Goal: Check status: Check status

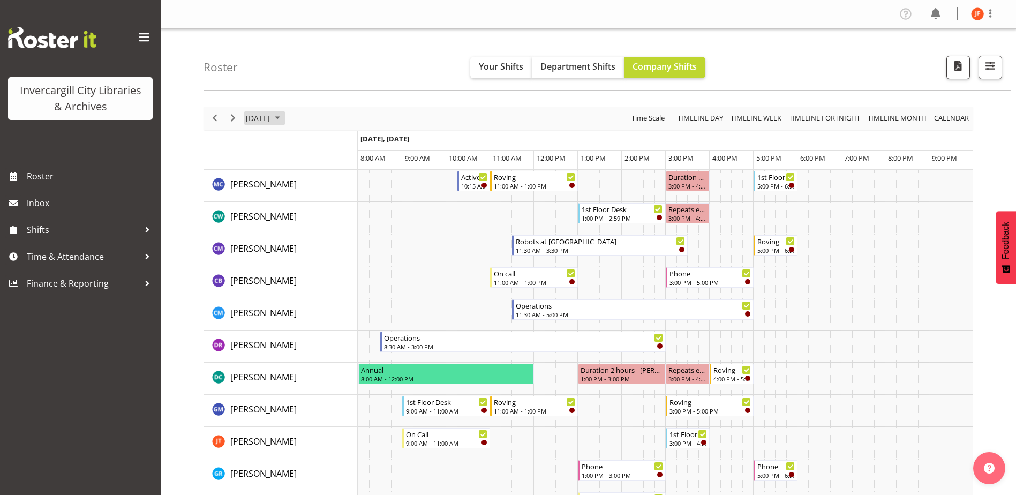
click at [284, 115] on span "September 2025" at bounding box center [277, 117] width 13 height 13
click at [235, 116] on span "Next" at bounding box center [233, 117] width 13 height 13
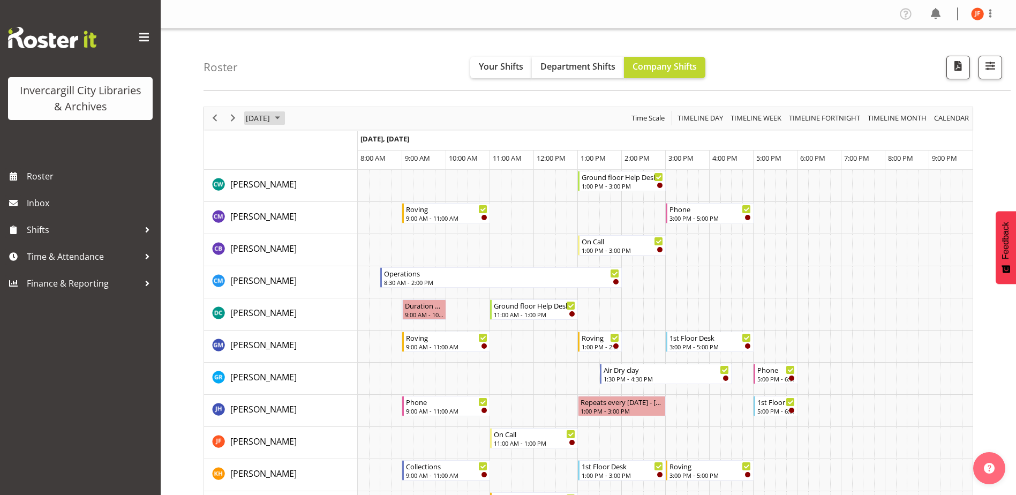
click at [284, 117] on span "October 2025" at bounding box center [277, 117] width 13 height 13
click at [274, 200] on span "6" at bounding box center [274, 200] width 16 height 16
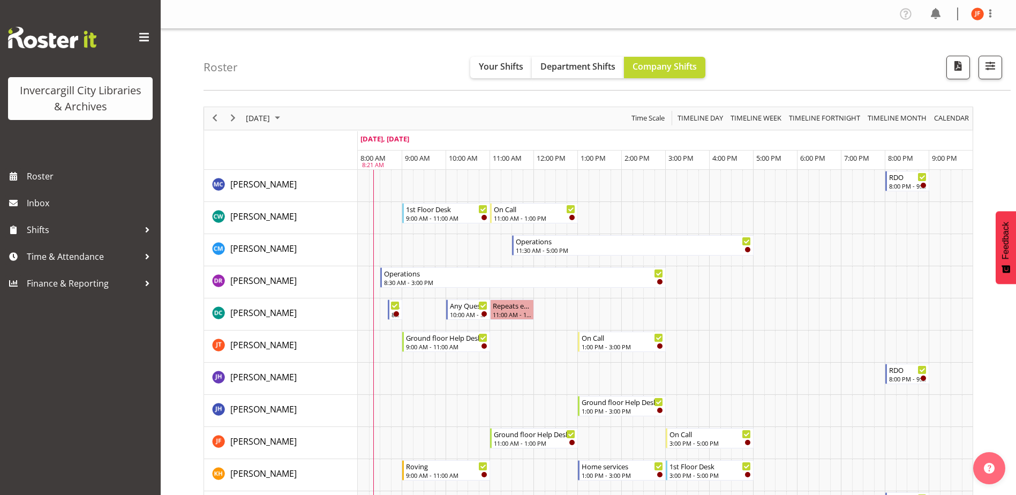
drag, startPoint x: 1024, startPoint y: 1, endPoint x: 684, endPoint y: 15, distance: 340.5
click at [684, 15] on nav "Profile Log Out" at bounding box center [588, 14] width 834 height 18
click at [973, 13] on img at bounding box center [977, 13] width 13 height 13
click at [926, 55] on link "Log Out" at bounding box center [945, 56] width 103 height 19
